Goal: Task Accomplishment & Management: Manage account settings

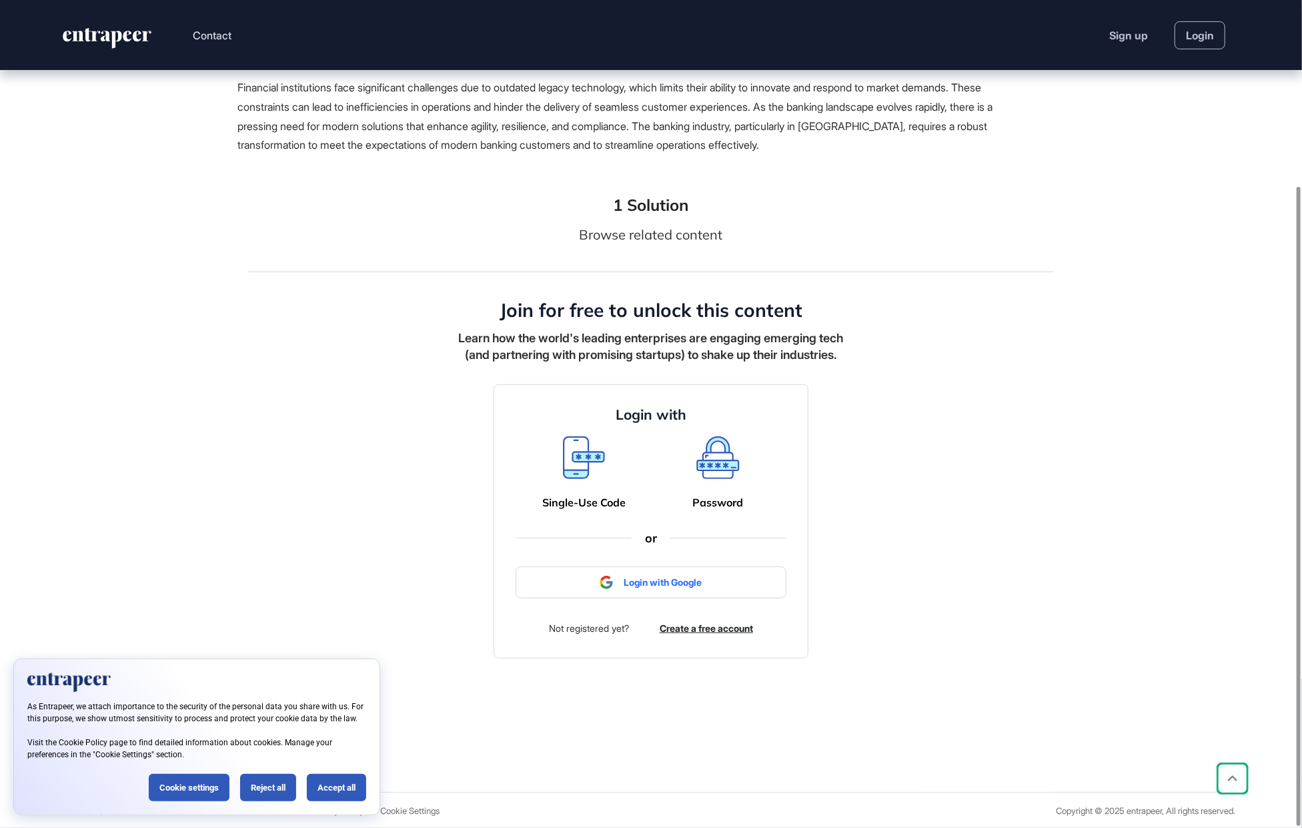
scroll to position [241, 0]
click at [724, 503] on div "Password" at bounding box center [718, 500] width 51 height 13
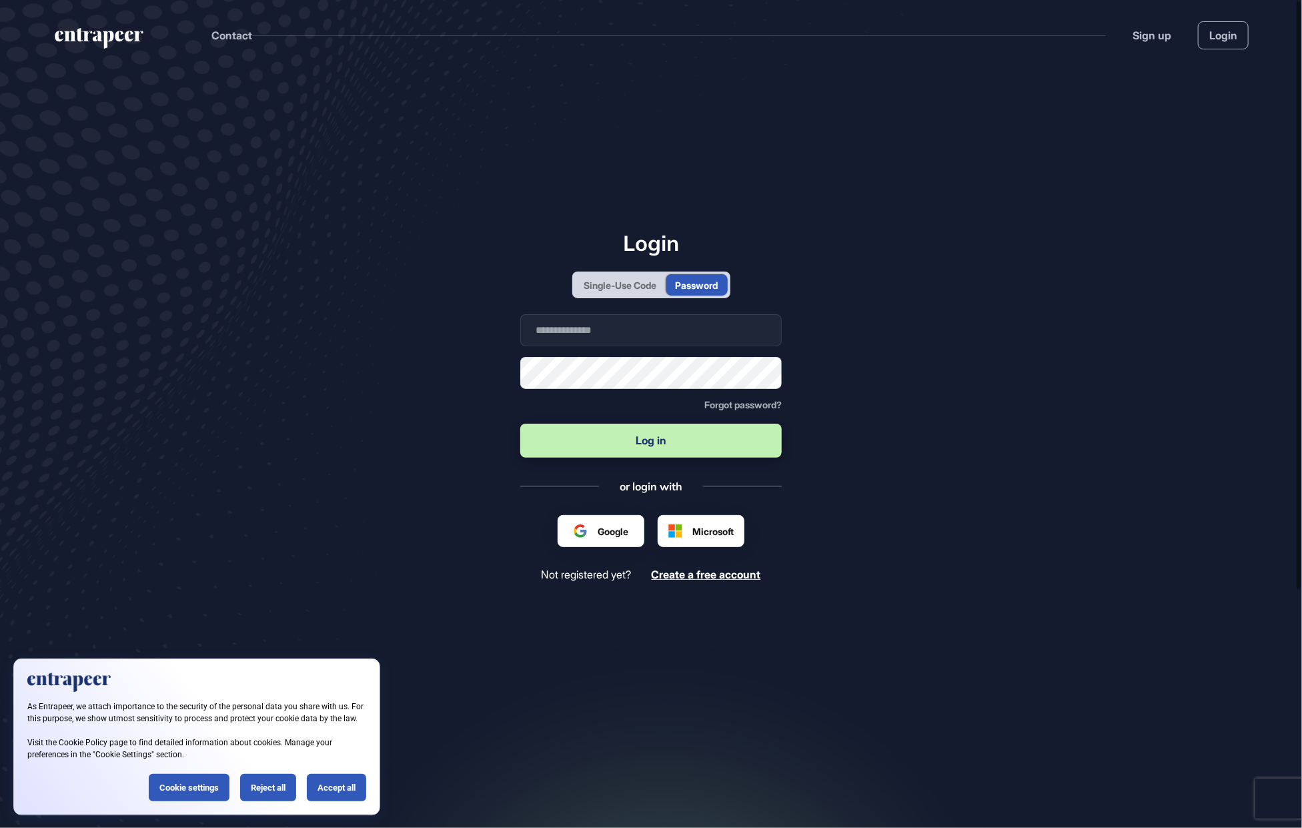
scroll to position [1, 1]
click at [617, 331] on input "text" at bounding box center [650, 330] width 261 height 32
click at [611, 280] on div "Single-Use Code" at bounding box center [620, 285] width 73 height 14
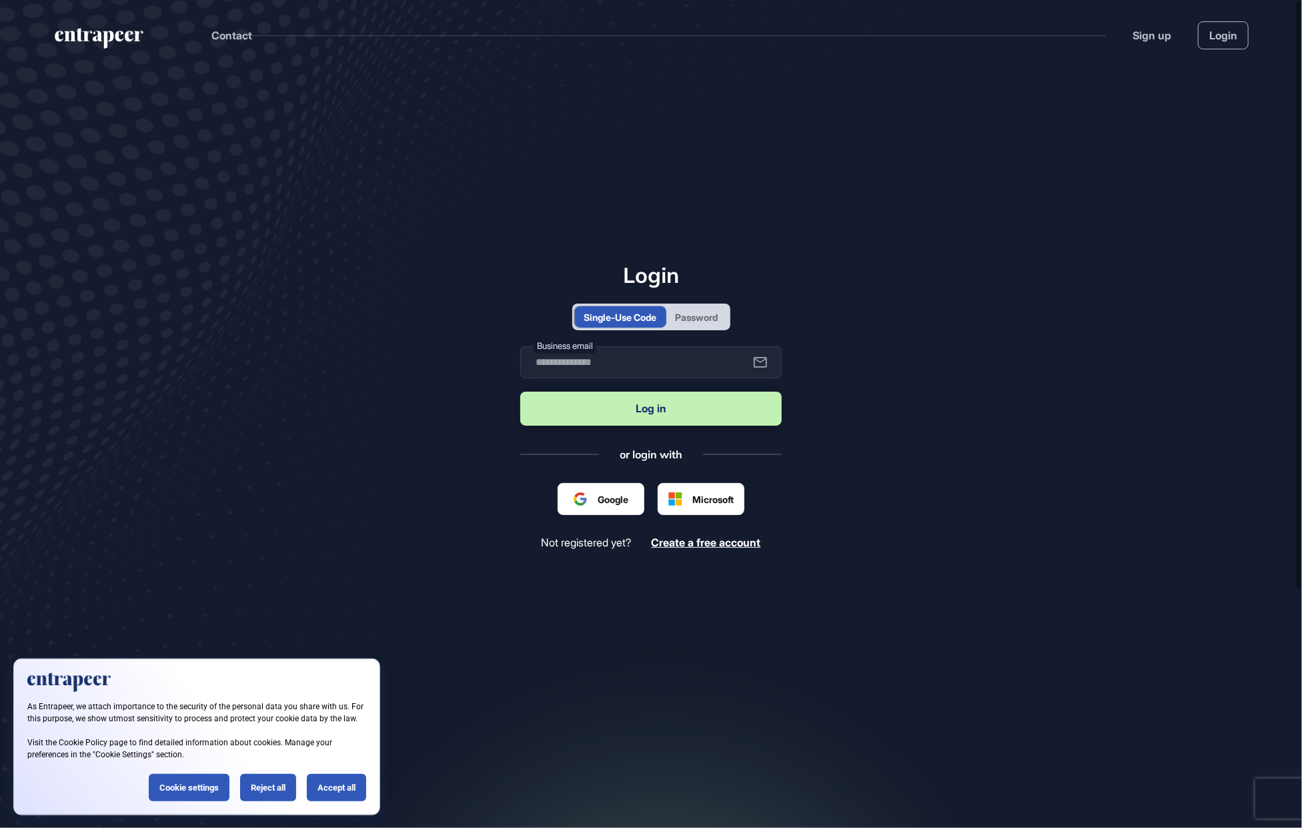
click at [587, 351] on label "Business email" at bounding box center [564, 346] width 63 height 14
click at [582, 361] on input "text" at bounding box center [650, 362] width 261 height 32
type input "**********"
click at [655, 409] on button "Log in" at bounding box center [650, 408] width 261 height 34
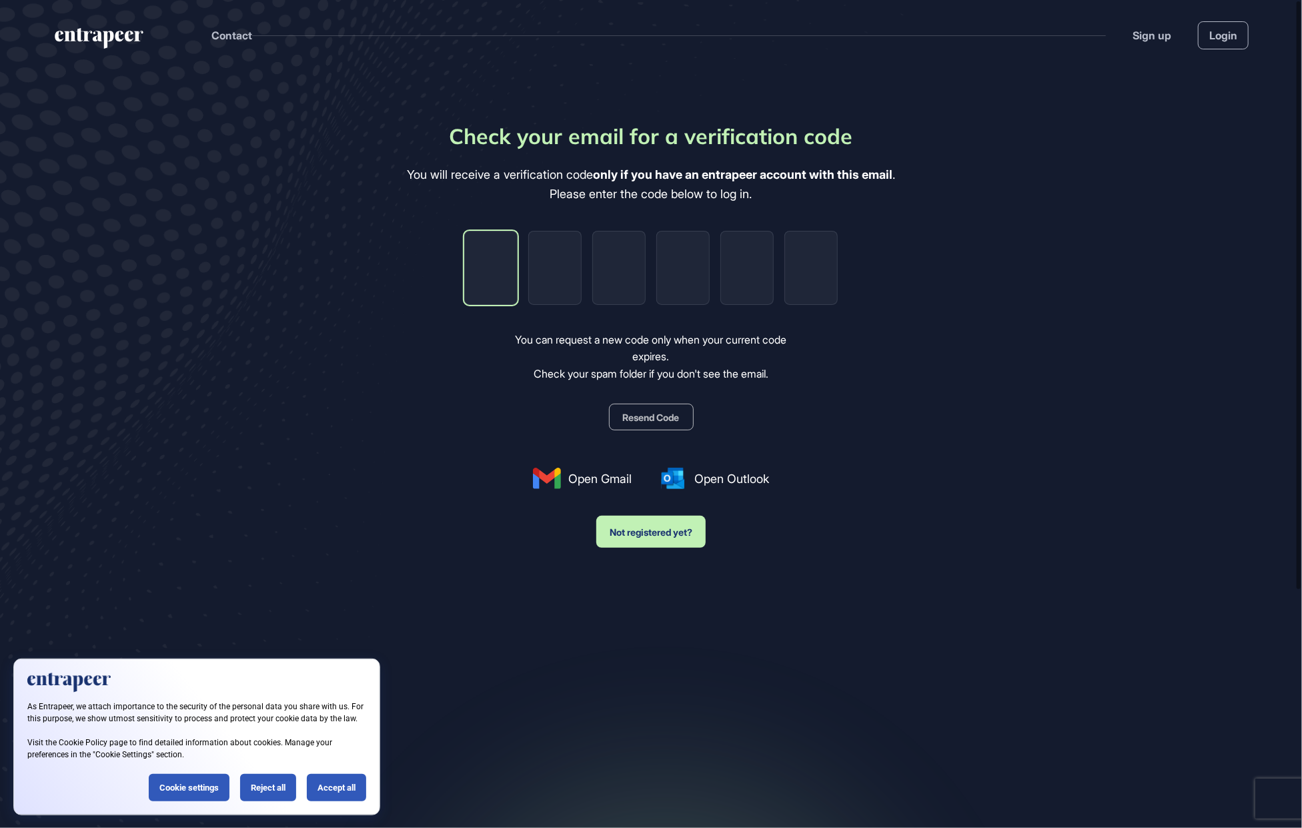
type input "*"
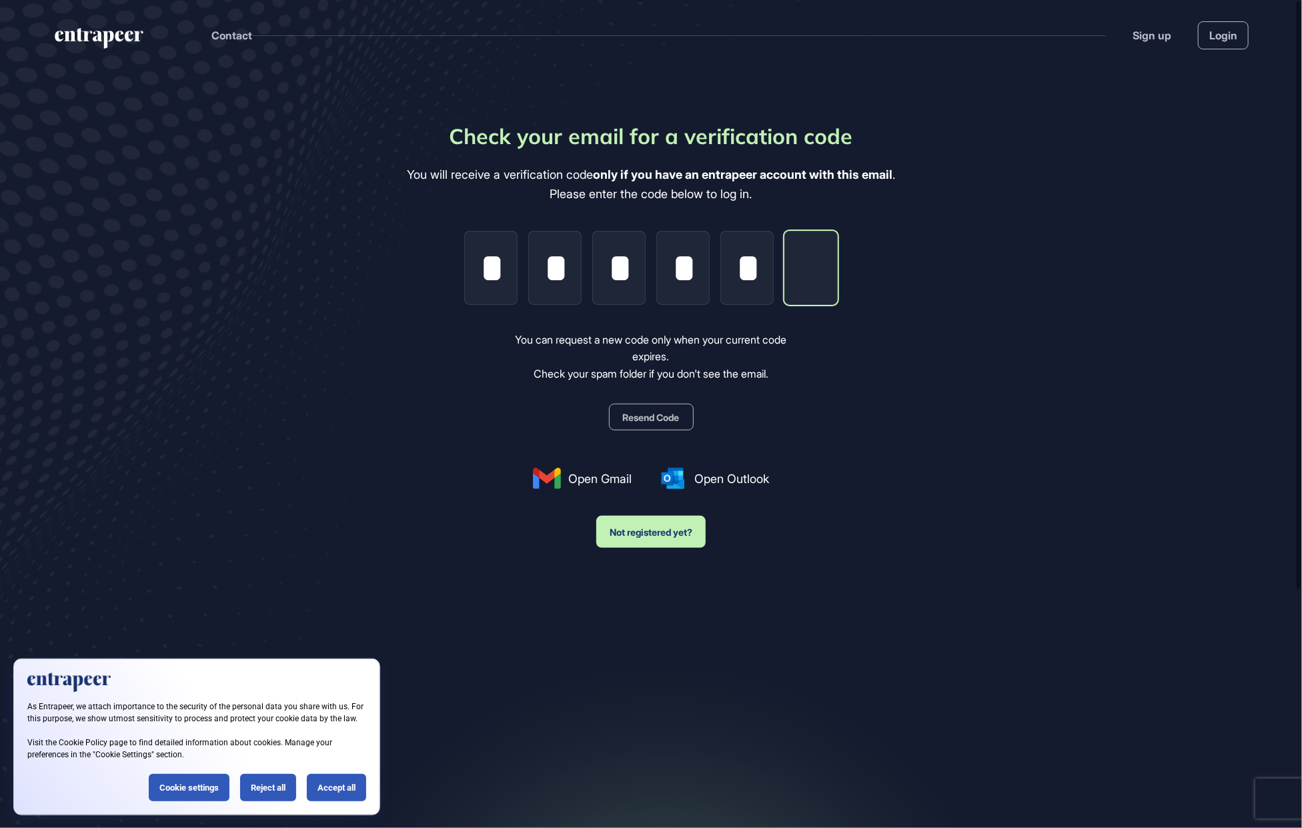
type input "*"
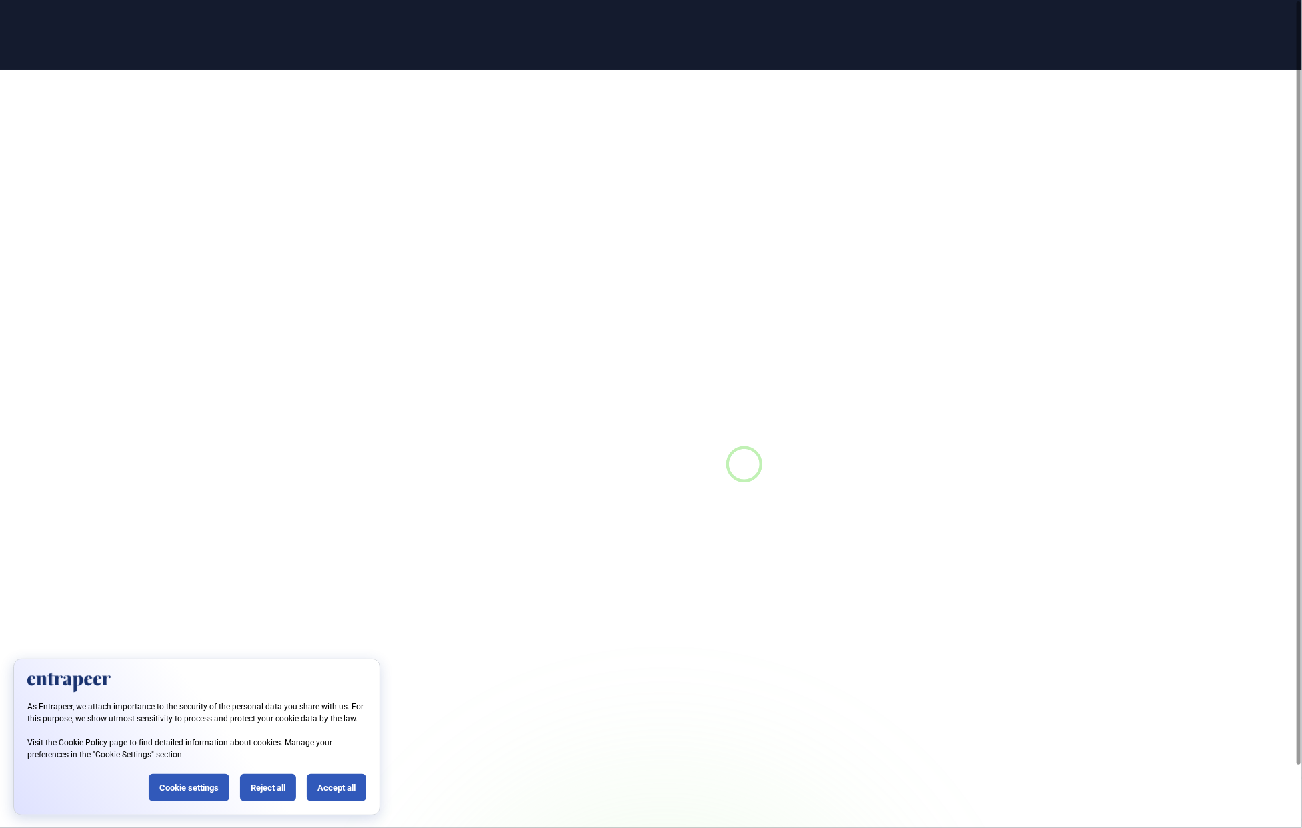
scroll to position [1, 1]
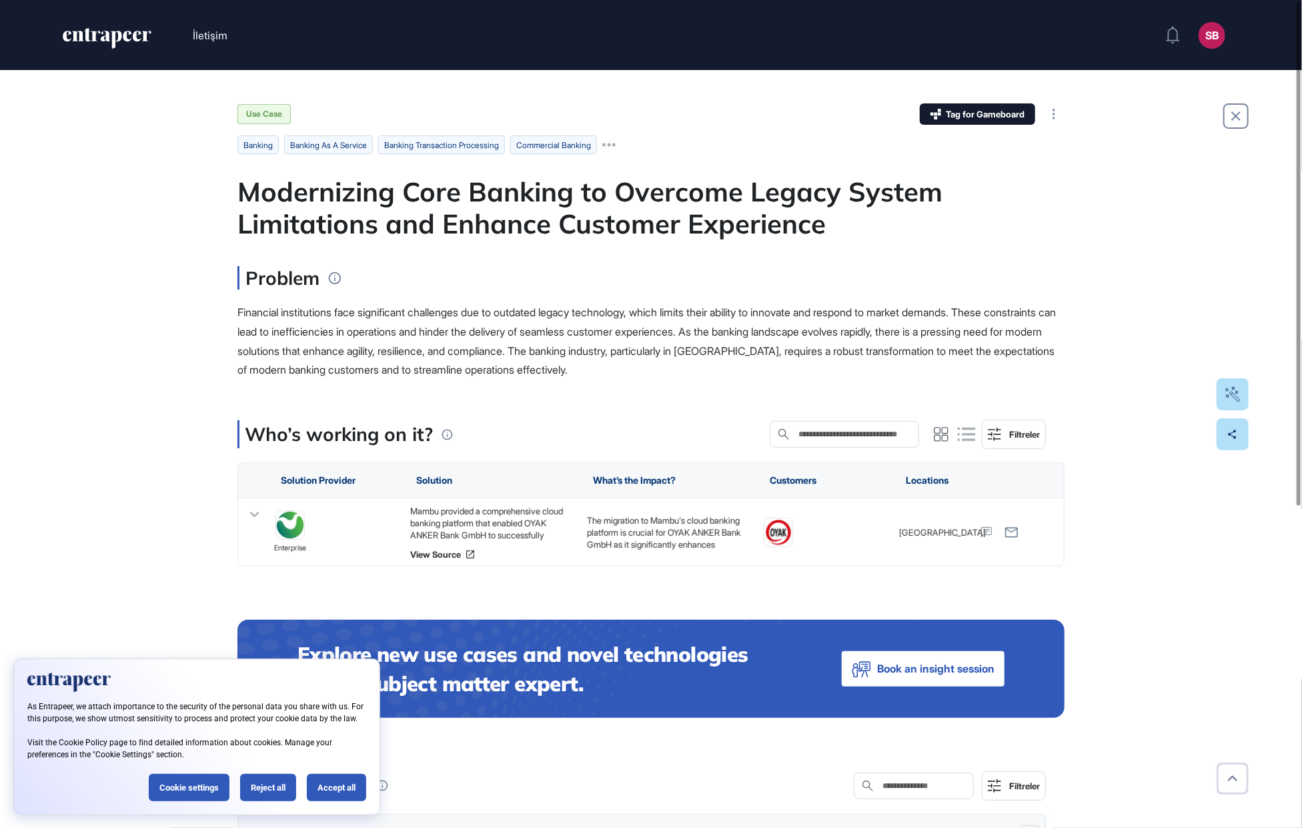
click at [353, 789] on div "Accept all" at bounding box center [336, 787] width 59 height 27
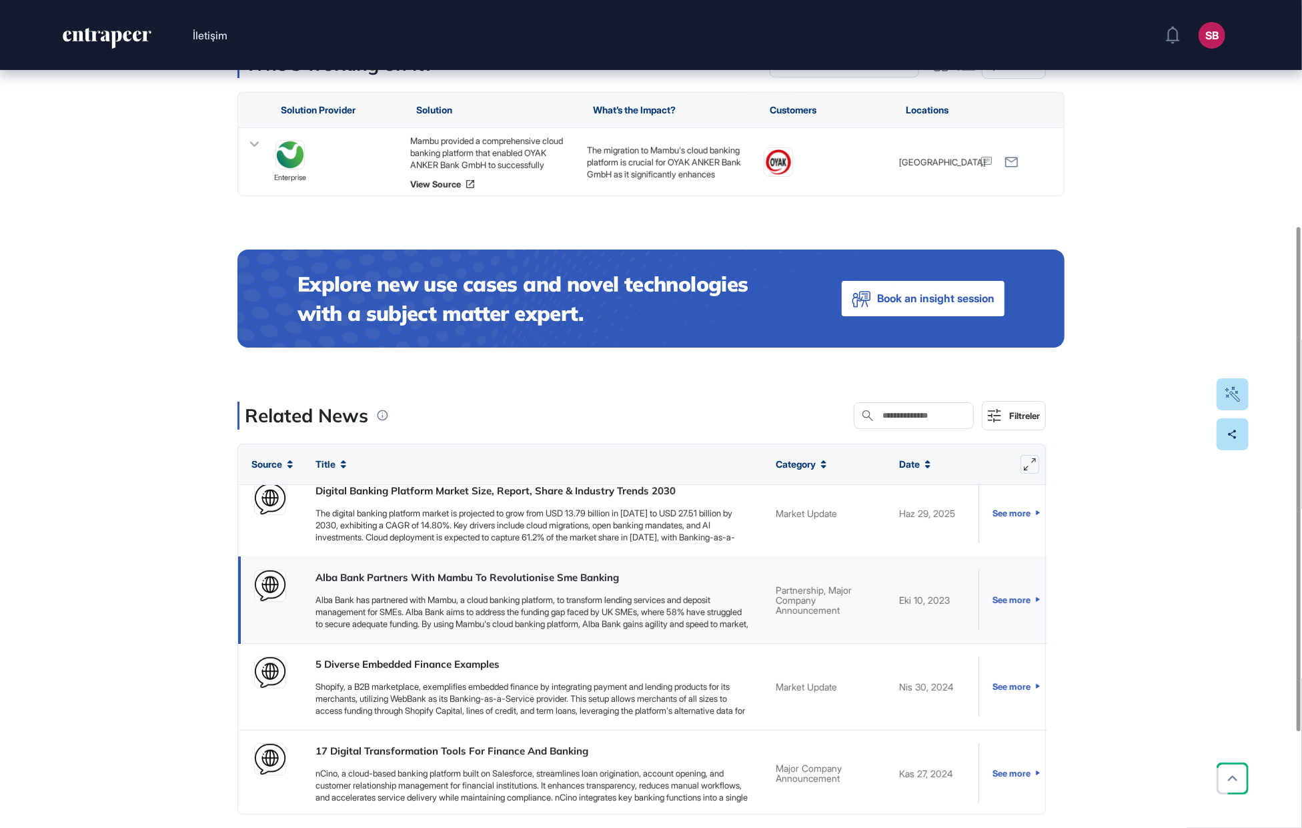
scroll to position [370, 0]
